Goal: Check status: Check status

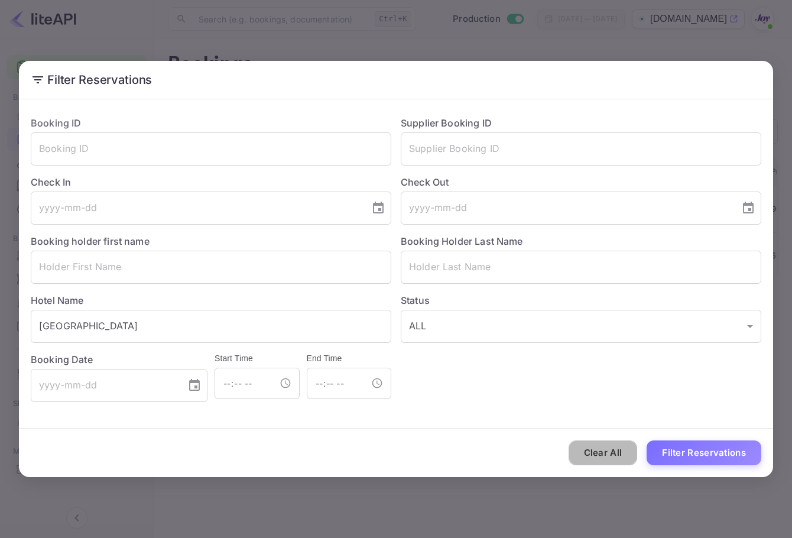
click at [628, 446] on button "Clear All" at bounding box center [602, 452] width 69 height 25
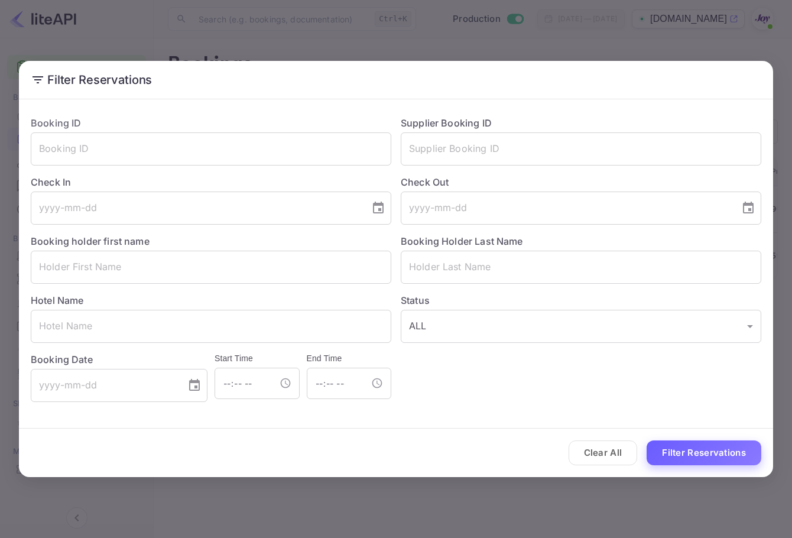
click at [610, 264] on input "text" at bounding box center [581, 267] width 360 height 33
paste input "[PERSON_NAME]"
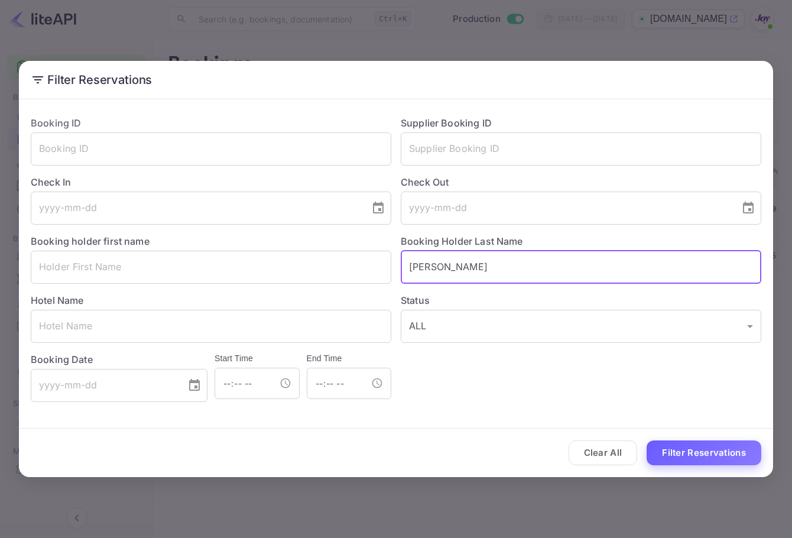
type input "[PERSON_NAME]"
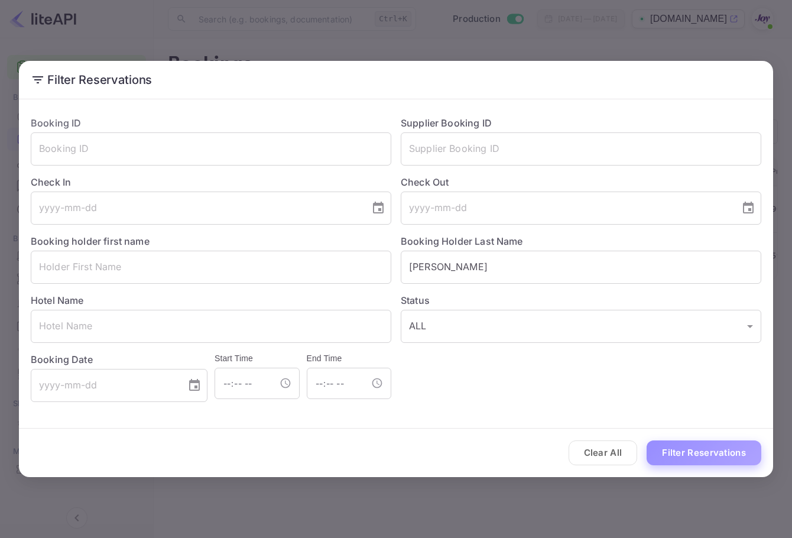
click at [729, 446] on button "Filter Reservations" at bounding box center [703, 452] width 115 height 25
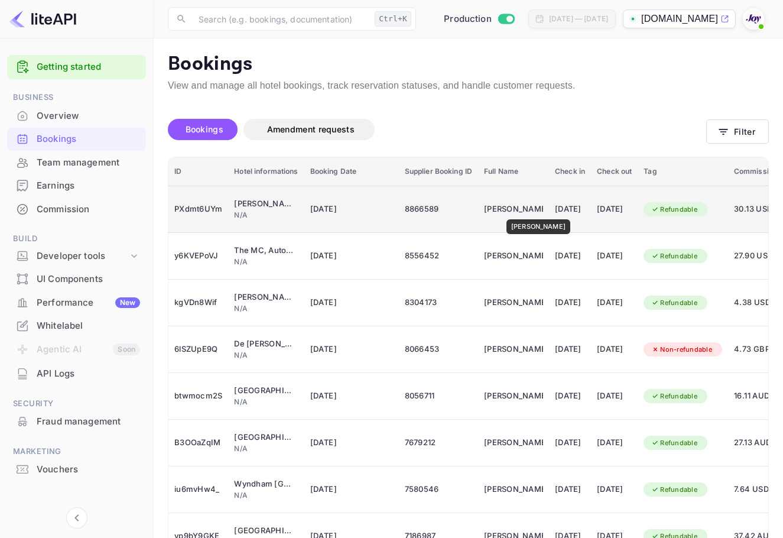
click at [532, 211] on div "[PERSON_NAME]" at bounding box center [513, 209] width 59 height 19
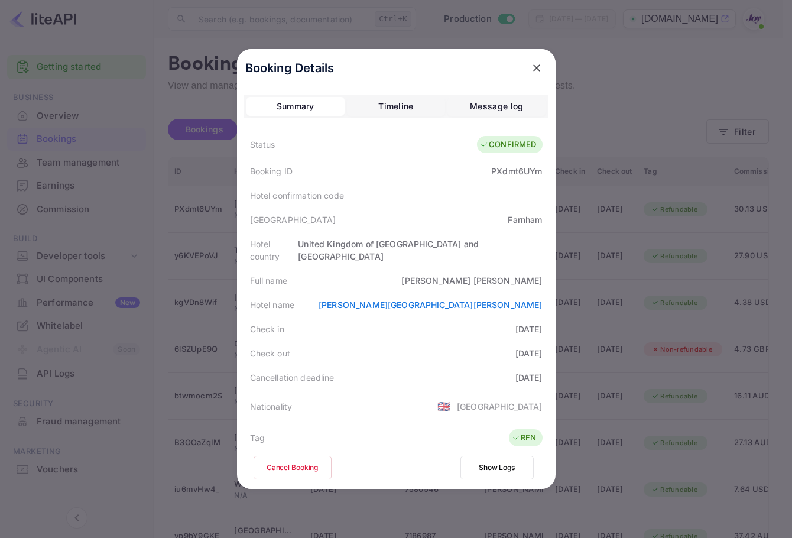
drag, startPoint x: 513, startPoint y: 315, endPoint x: 536, endPoint y: 366, distance: 55.8
click at [536, 366] on div "Status CONFIRMED Booking ID PXdmt6UYm Hotel confirmation code [GEOGRAPHIC_DATA]…" at bounding box center [396, 423] width 304 height 586
click at [536, 371] on div "[DATE]" at bounding box center [528, 377] width 27 height 12
click at [515, 341] on div "Check out [DATE]" at bounding box center [396, 353] width 304 height 24
click at [515, 347] on div "[DATE]" at bounding box center [528, 353] width 27 height 12
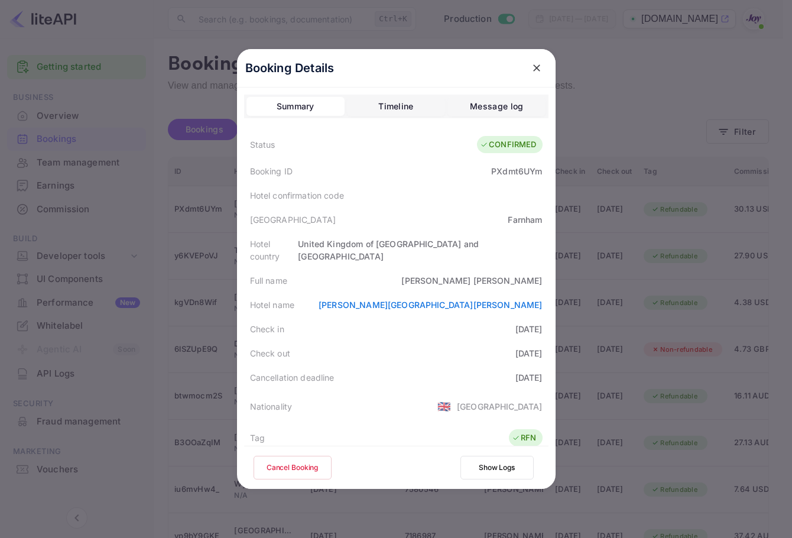
click at [469, 365] on div "Cancellation deadline [DATE]" at bounding box center [396, 377] width 304 height 24
drag, startPoint x: 565, startPoint y: 370, endPoint x: 573, endPoint y: 370, distance: 7.7
click at [574, 371] on div "Booking Details Summary Timeline Message log Status CONFIRMED Booking ID PXdmt6…" at bounding box center [396, 269] width 356 height 538
click at [394, 365] on div "Cancellation deadline [DATE]" at bounding box center [396, 377] width 304 height 24
drag, startPoint x: 504, startPoint y: 333, endPoint x: 553, endPoint y: 331, distance: 49.1
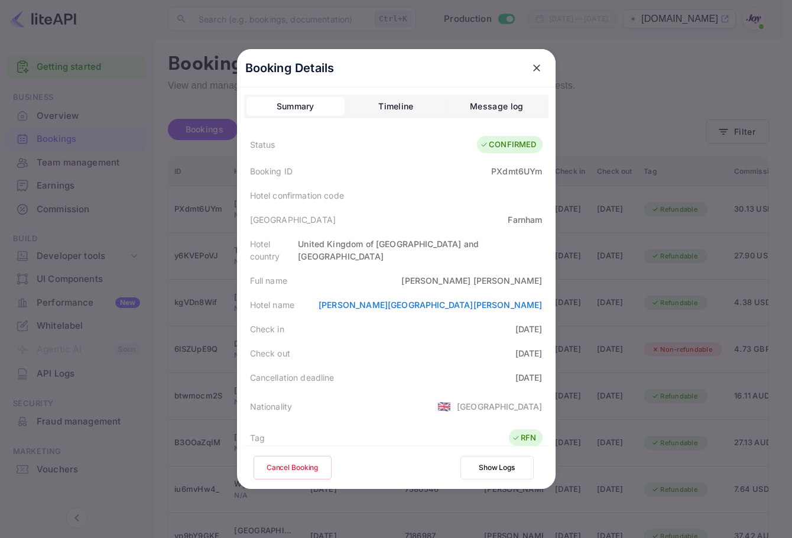
click at [553, 331] on div "Booking Details Summary Timeline Message log Status CONFIRMED Booking ID PXdmt6…" at bounding box center [396, 269] width 318 height 440
click at [481, 365] on div "Cancellation deadline [DATE]" at bounding box center [396, 377] width 304 height 24
drag, startPoint x: 479, startPoint y: 351, endPoint x: 534, endPoint y: 353, distance: 55.0
click at [534, 353] on div "Status CONFIRMED Booking ID PXdmt6UYm Hotel confirmation code [GEOGRAPHIC_DATA]…" at bounding box center [396, 423] width 304 height 586
click at [534, 371] on div "[DATE]" at bounding box center [528, 377] width 27 height 12
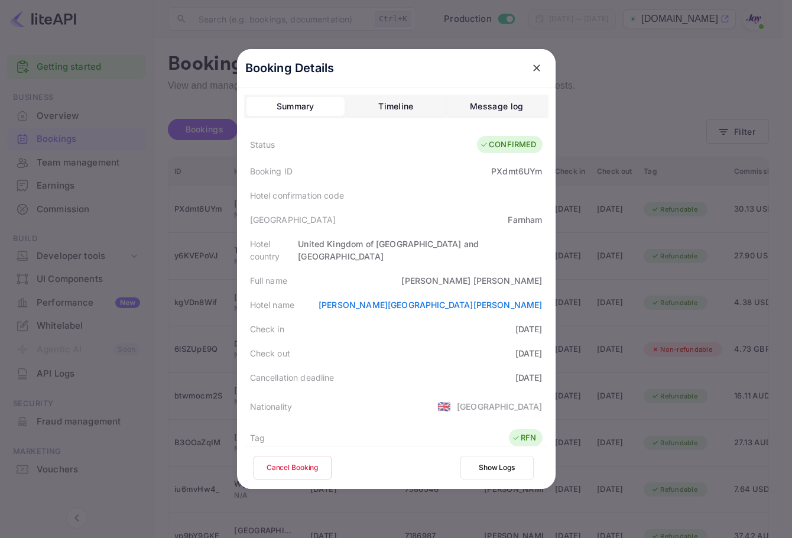
drag, startPoint x: 539, startPoint y: 372, endPoint x: 478, endPoint y: 373, distance: 61.5
click at [478, 373] on div "Cancellation deadline [DATE]" at bounding box center [396, 377] width 304 height 24
click at [464, 327] on div "Status CONFIRMED Booking ID PXdmt6UYm Hotel confirmation code [GEOGRAPHIC_DATA]…" at bounding box center [396, 423] width 304 height 586
click at [464, 320] on div "Check in [DATE]" at bounding box center [396, 329] width 304 height 24
drag, startPoint x: 464, startPoint y: 320, endPoint x: 542, endPoint y: 343, distance: 80.6
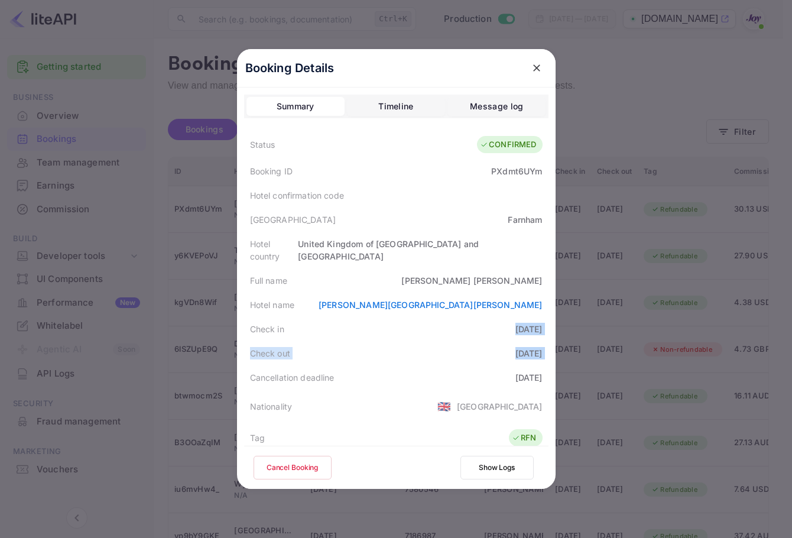
click at [542, 343] on div "Status CONFIRMED Booking ID PXdmt6UYm Hotel confirmation code [GEOGRAPHIC_DATA]…" at bounding box center [396, 423] width 304 height 586
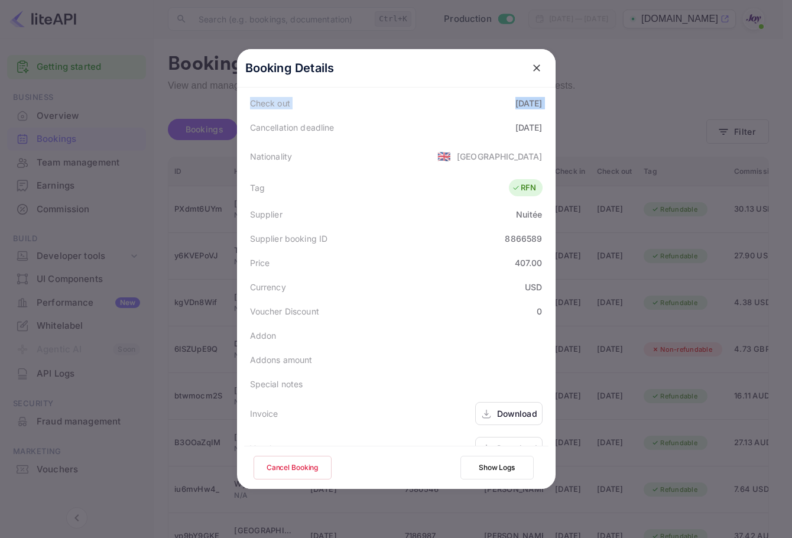
scroll to position [262, 0]
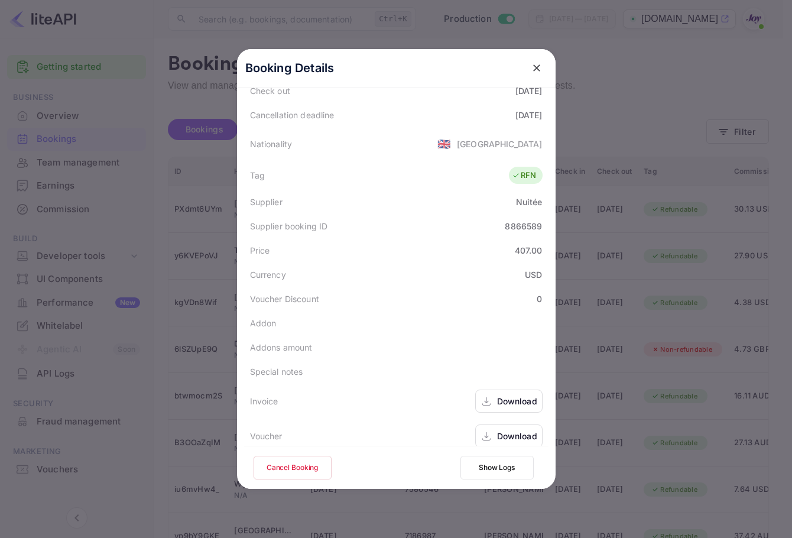
click at [509, 430] on div "Download" at bounding box center [517, 436] width 40 height 12
